Goal: Navigation & Orientation: Go to known website

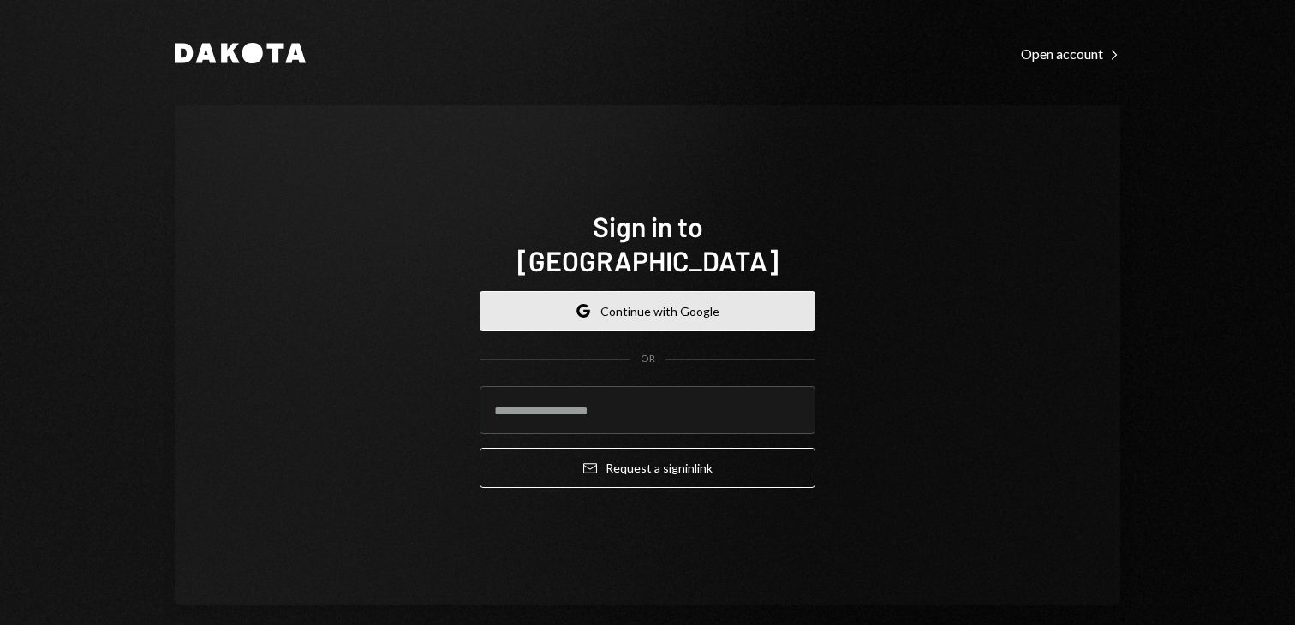
click at [729, 291] on button "Google Continue with Google" at bounding box center [648, 311] width 336 height 40
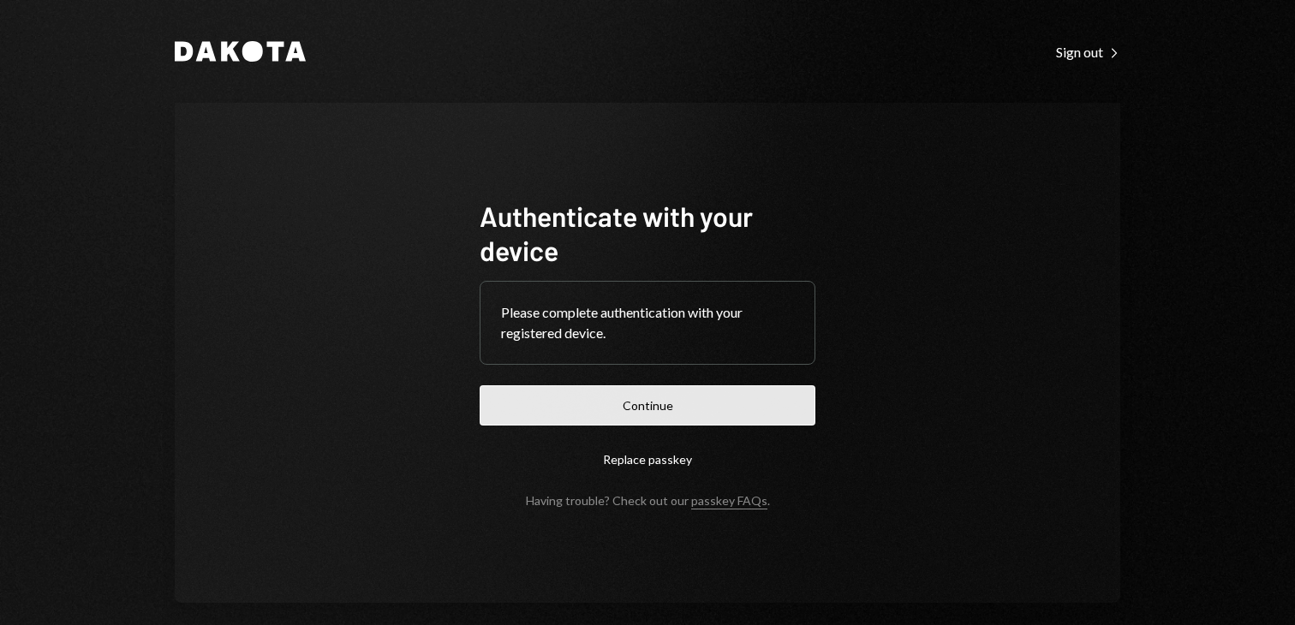
click at [742, 385] on button "Continue" at bounding box center [648, 405] width 336 height 40
